Goal: Task Accomplishment & Management: Manage account settings

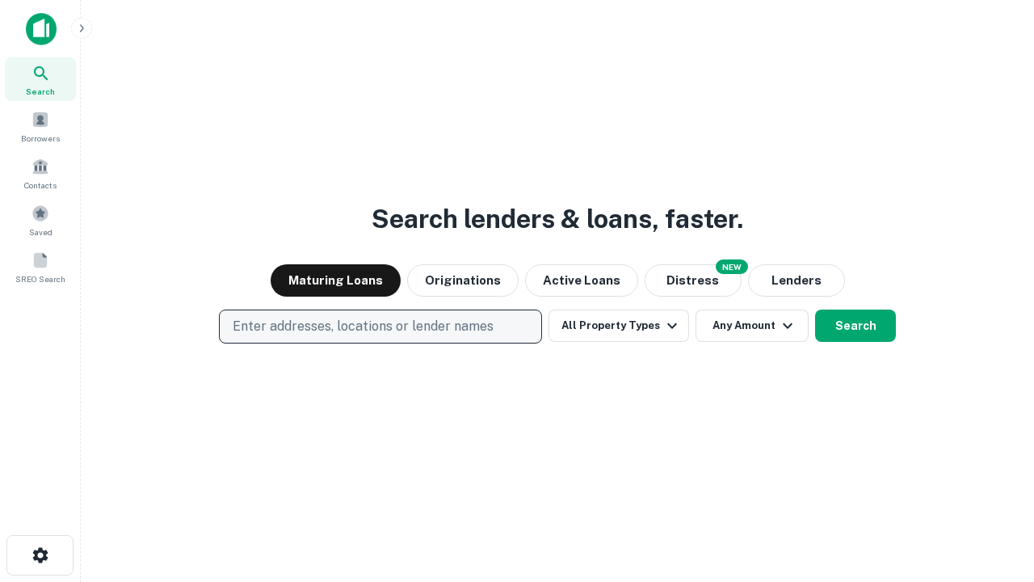
click at [380, 326] on p "Enter addresses, locations or lender names" at bounding box center [363, 326] width 261 height 19
type input "**********"
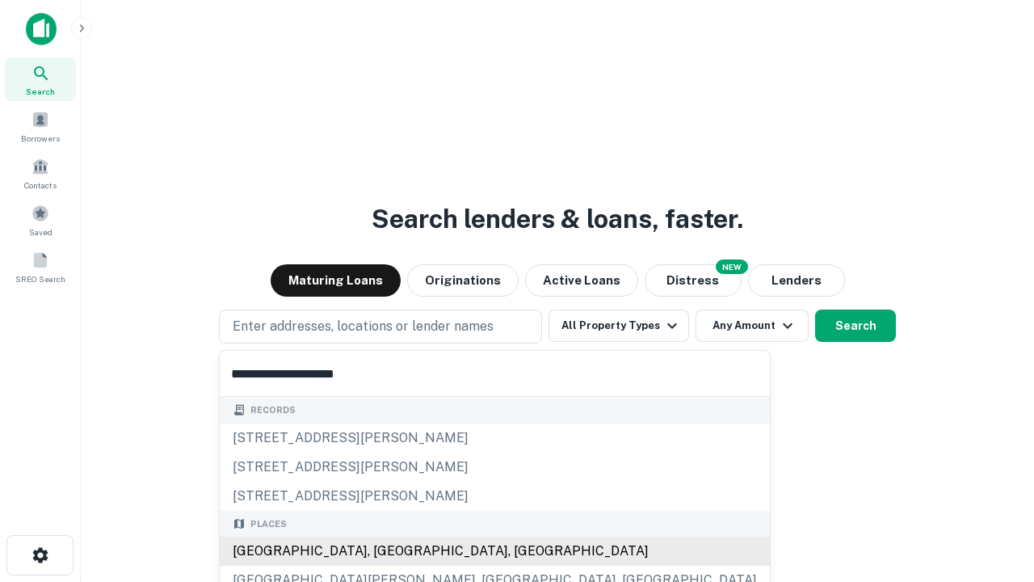
click at [386, 551] on div "[GEOGRAPHIC_DATA], [GEOGRAPHIC_DATA], [GEOGRAPHIC_DATA]" at bounding box center [495, 550] width 550 height 29
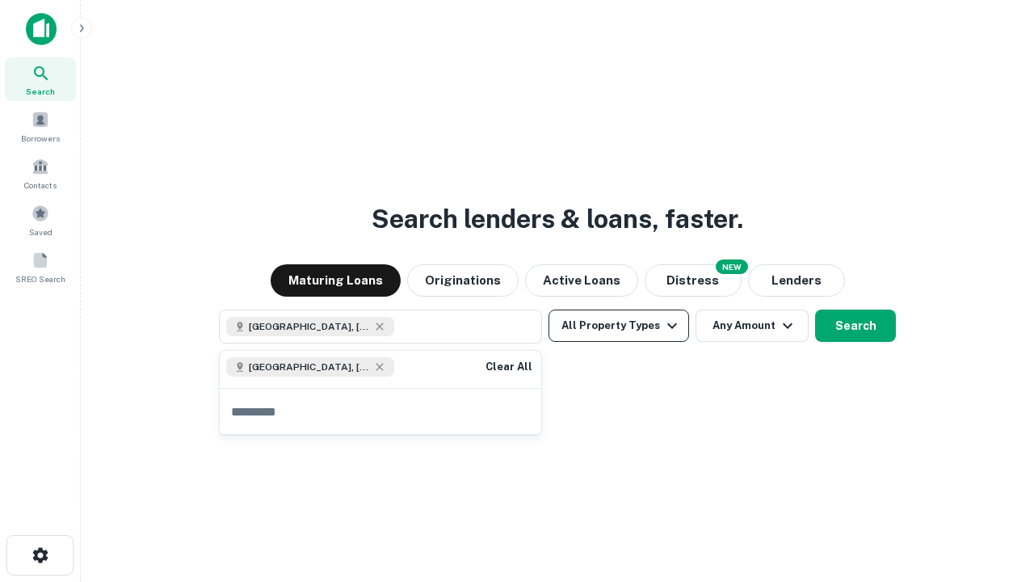
click at [619, 326] on button "All Property Types" at bounding box center [618, 325] width 141 height 32
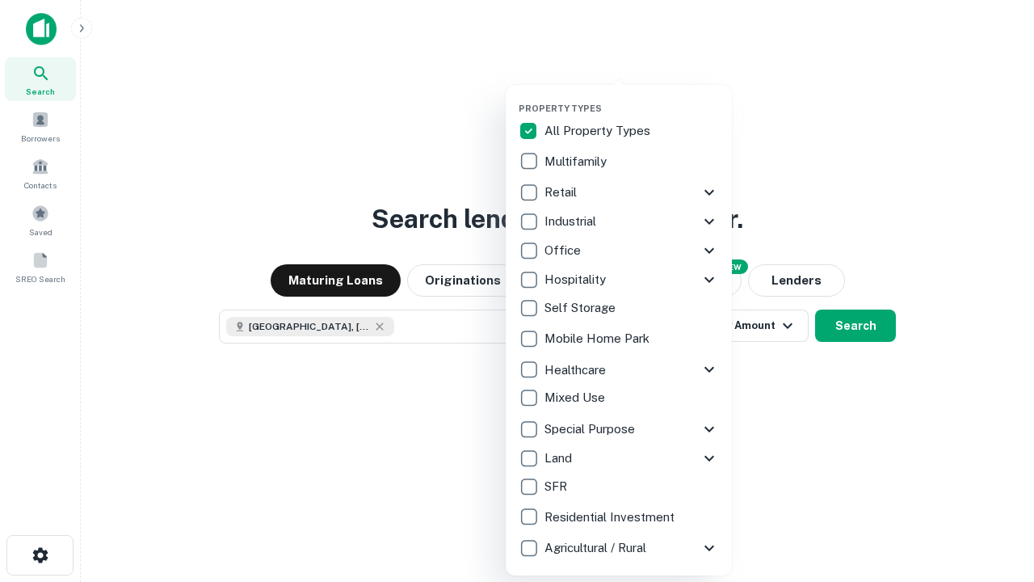
click at [632, 98] on button "button" at bounding box center [632, 98] width 226 height 1
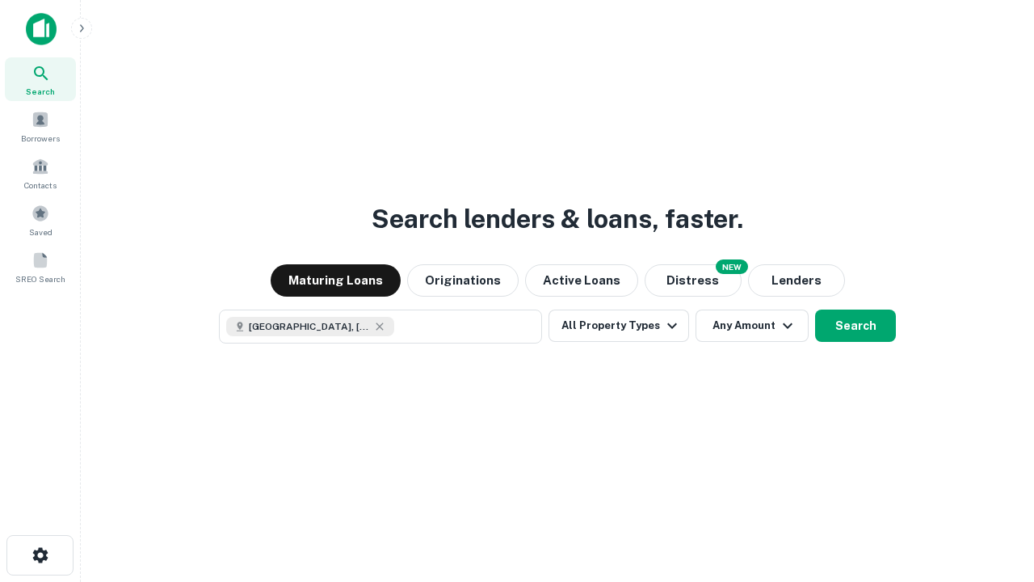
scroll to position [26, 0]
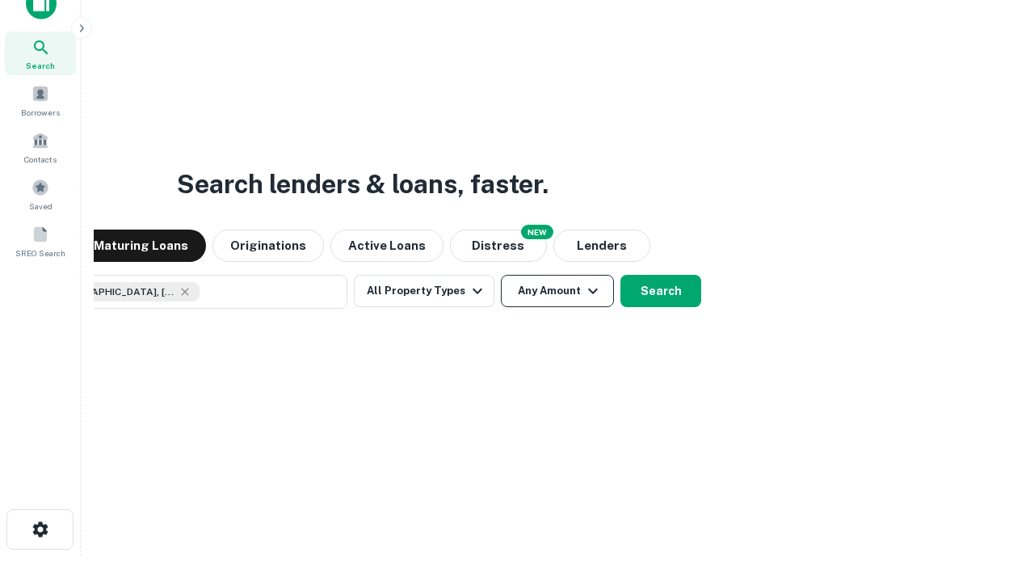
click at [501, 275] on button "Any Amount" at bounding box center [557, 291] width 113 height 32
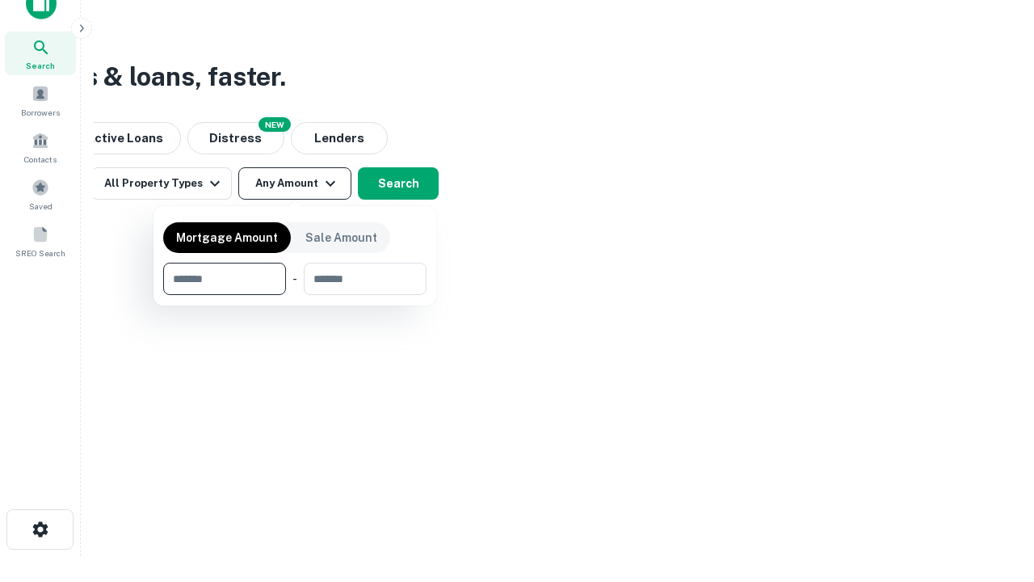
type input "*******"
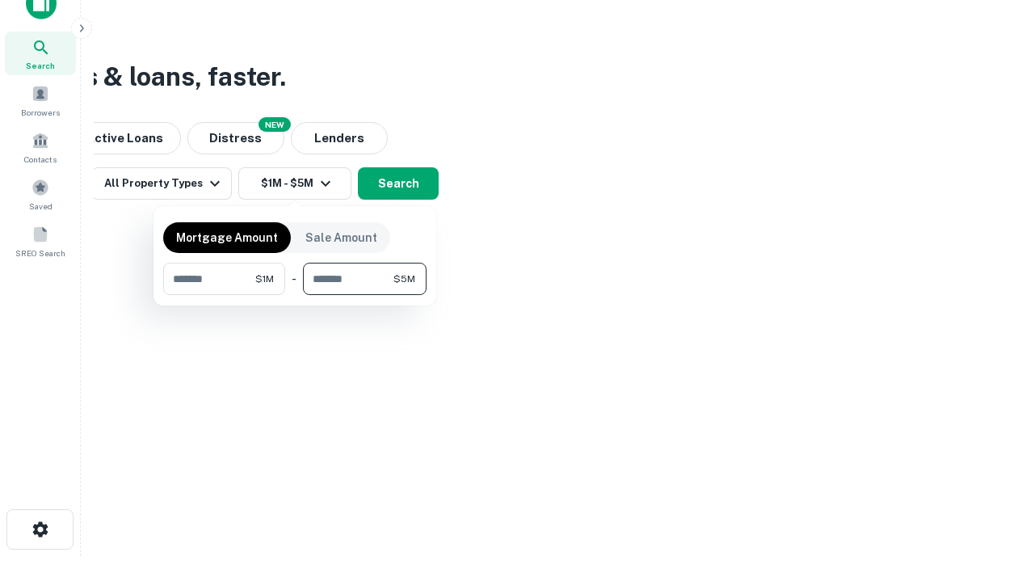
type input "*******"
click at [295, 295] on button "button" at bounding box center [294, 295] width 263 height 1
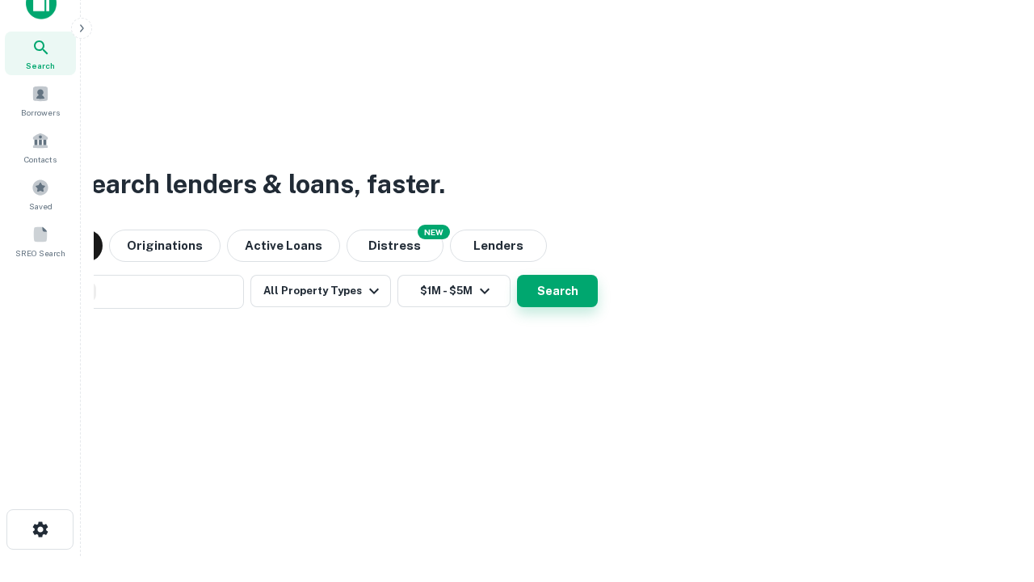
click at [517, 275] on button "Search" at bounding box center [557, 291] width 81 height 32
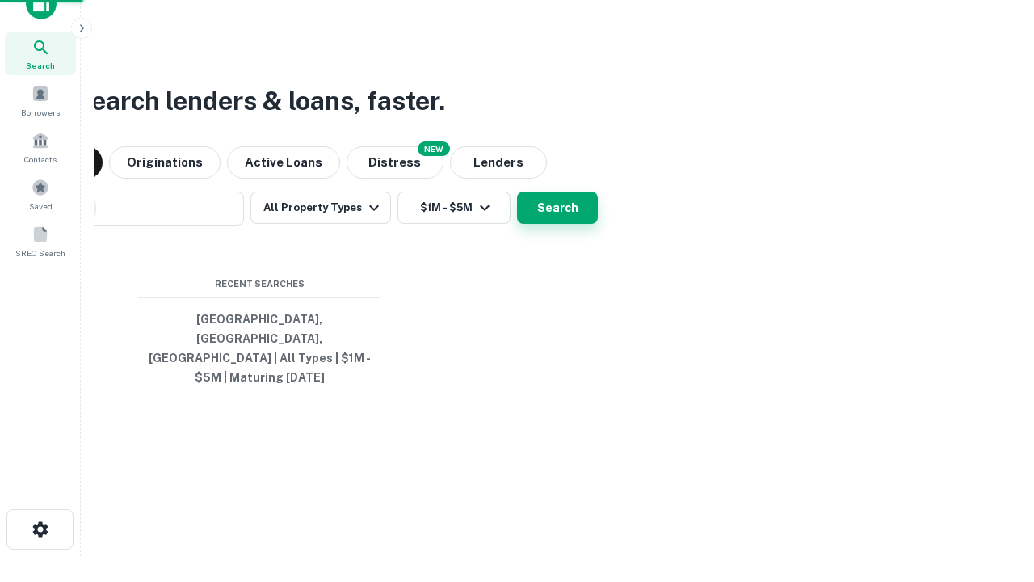
scroll to position [53, 457]
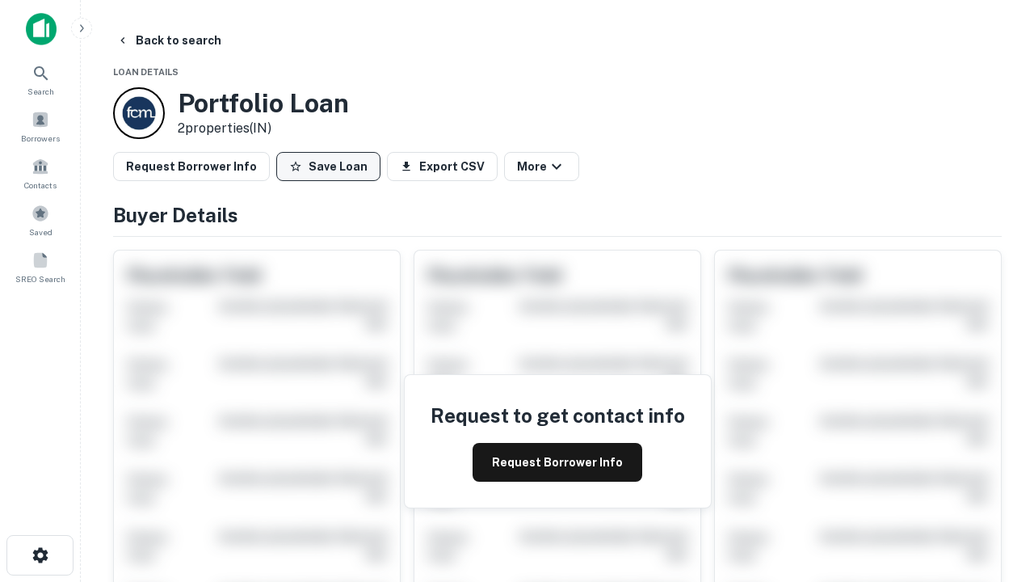
click at [328, 166] on button "Save Loan" at bounding box center [328, 166] width 104 height 29
click at [332, 166] on button "Loan Saved" at bounding box center [331, 166] width 111 height 29
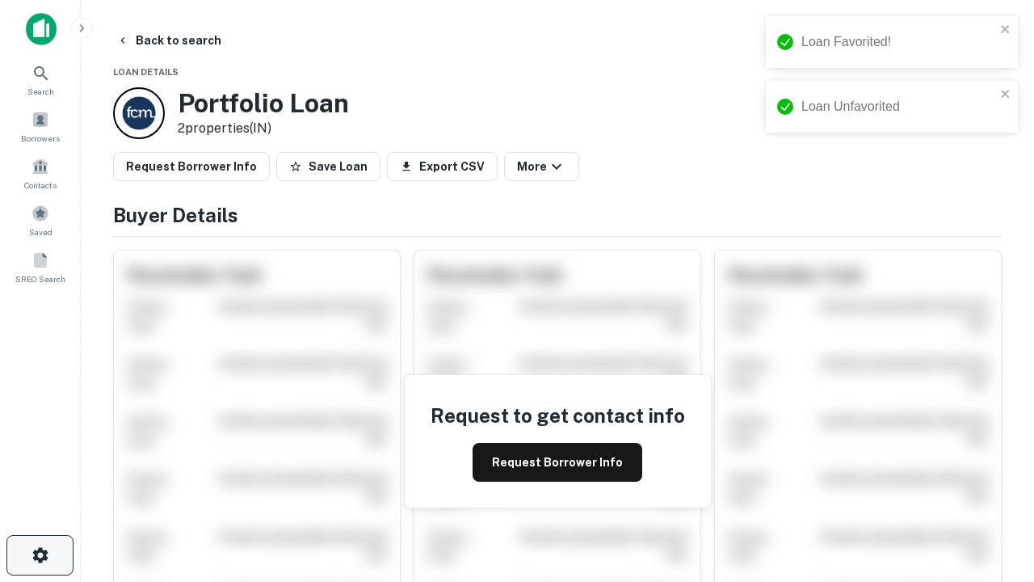
click at [40, 555] on icon "button" at bounding box center [40, 554] width 19 height 19
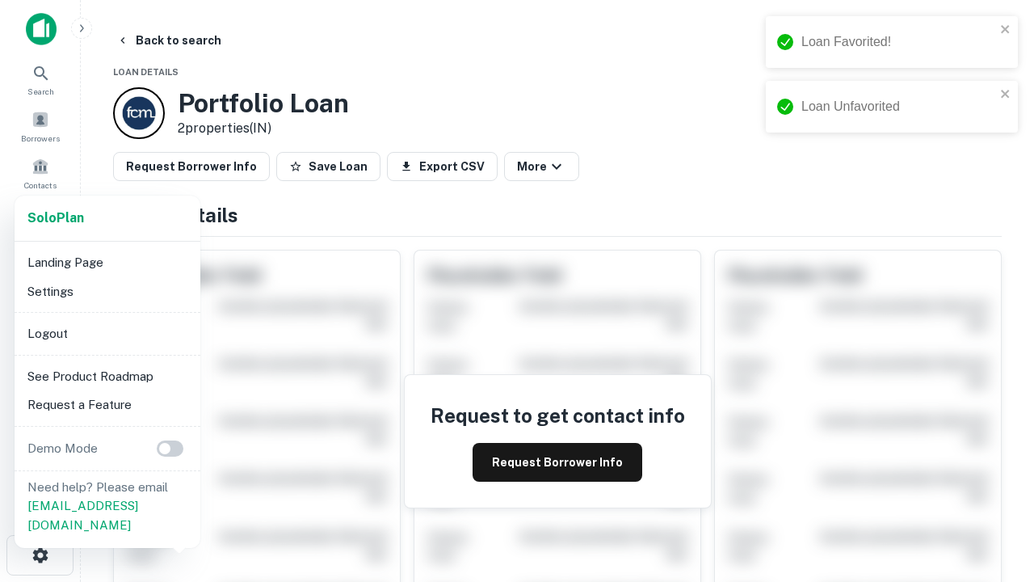
click at [107, 333] on li "Logout" at bounding box center [107, 333] width 173 height 29
